Goal: Check status: Check status

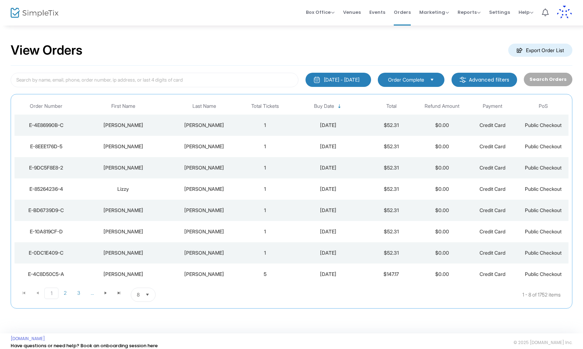
click at [126, 146] on div "[PERSON_NAME]" at bounding box center [123, 146] width 88 height 7
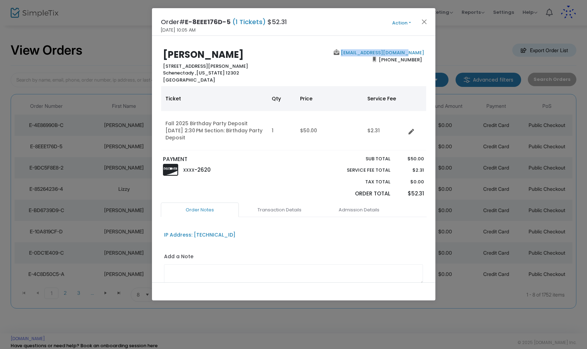
drag, startPoint x: 423, startPoint y: 54, endPoint x: 360, endPoint y: 54, distance: 62.8
click at [360, 54] on div "[EMAIL_ADDRESS][DOMAIN_NAME] [PHONE_NUMBER]" at bounding box center [361, 66] width 134 height 34
copy link "[EMAIL_ADDRESS][DOMAIN_NAME]"
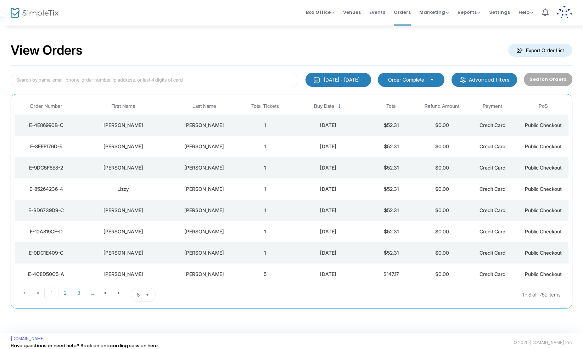
click at [120, 124] on div "[PERSON_NAME]" at bounding box center [123, 125] width 88 height 7
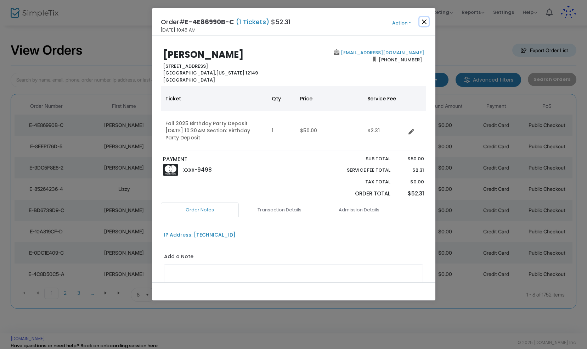
click at [425, 22] on button "Close" at bounding box center [424, 21] width 9 height 9
